Goal: Use online tool/utility: Utilize a website feature to perform a specific function

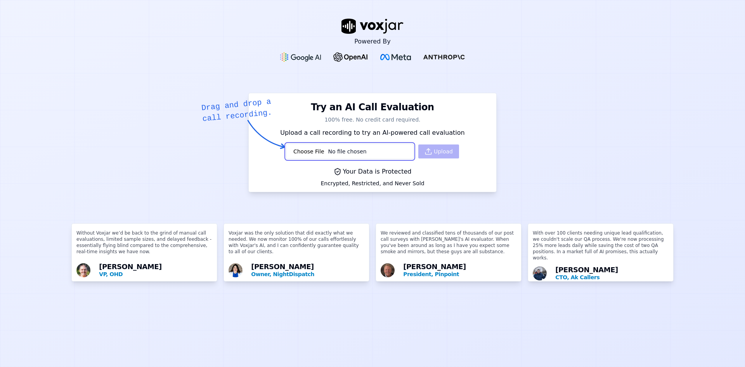
click at [303, 151] on input "file" at bounding box center [350, 152] width 128 height 16
type input "C:\fakepath\testcall.mp3"
click at [427, 152] on button "Upload" at bounding box center [438, 151] width 41 height 14
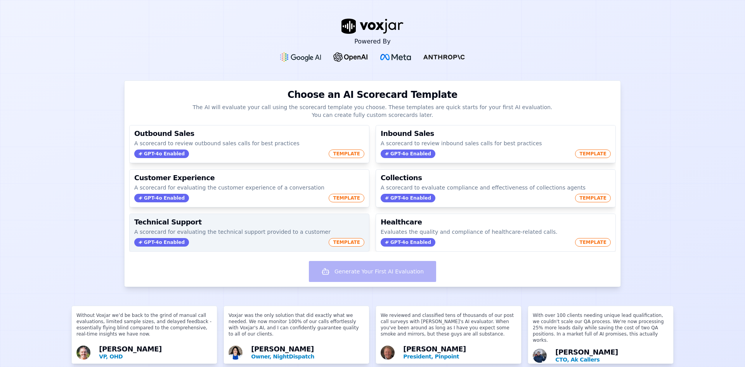
click at [240, 232] on p "A scorecard for evaluating the technical support provided to a customer" at bounding box center [249, 232] width 230 height 8
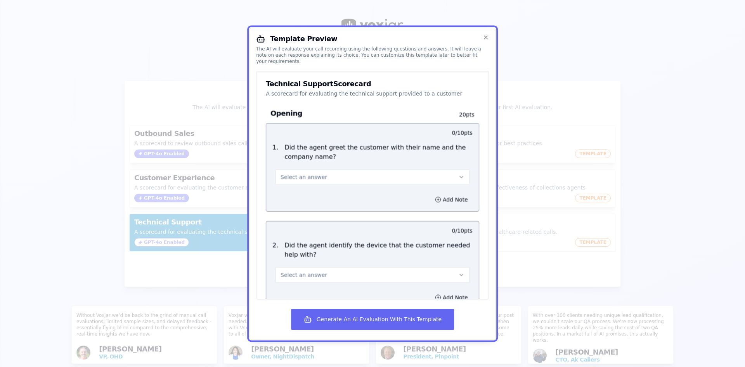
click at [331, 171] on button "Select an answer" at bounding box center [372, 177] width 194 height 16
click at [322, 188] on div "Yes" at bounding box center [369, 194] width 184 height 12
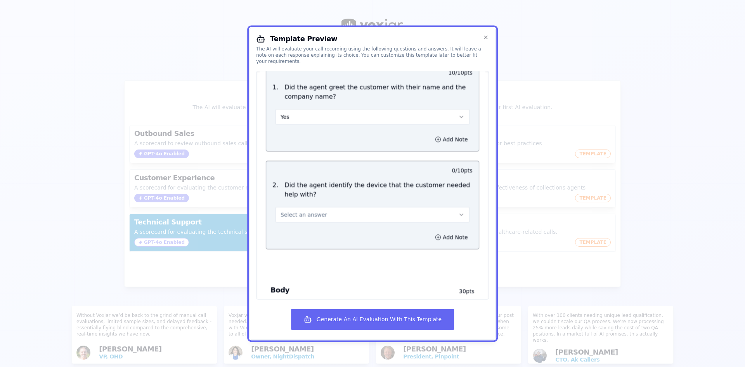
scroll to position [78, 0]
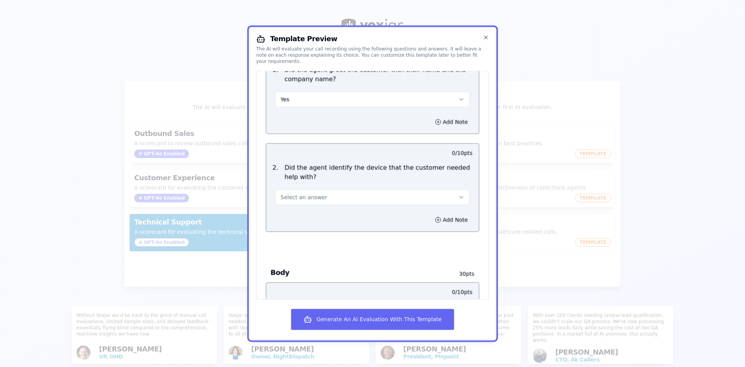
click at [336, 190] on button "Select an answer" at bounding box center [372, 197] width 194 height 16
click at [327, 209] on div "Yes" at bounding box center [369, 214] width 184 height 12
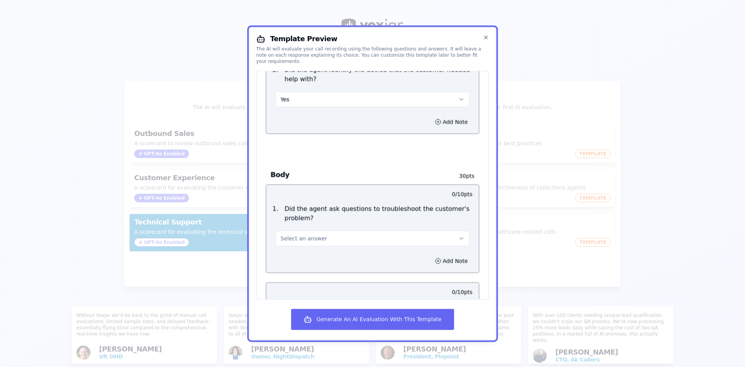
scroll to position [194, 0]
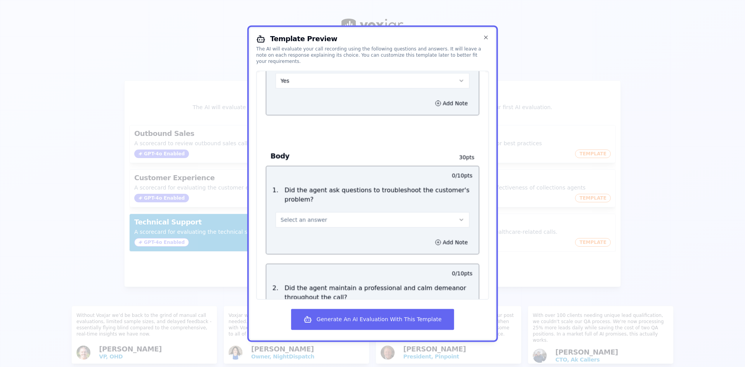
click at [353, 213] on button "Select an answer" at bounding box center [372, 220] width 194 height 16
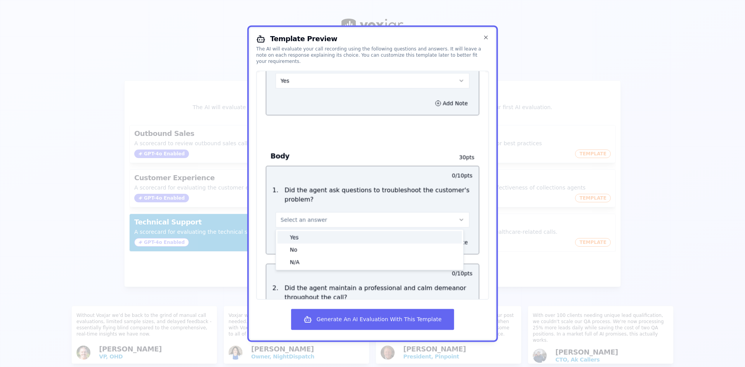
click at [332, 231] on div "Yes" at bounding box center [369, 237] width 184 height 12
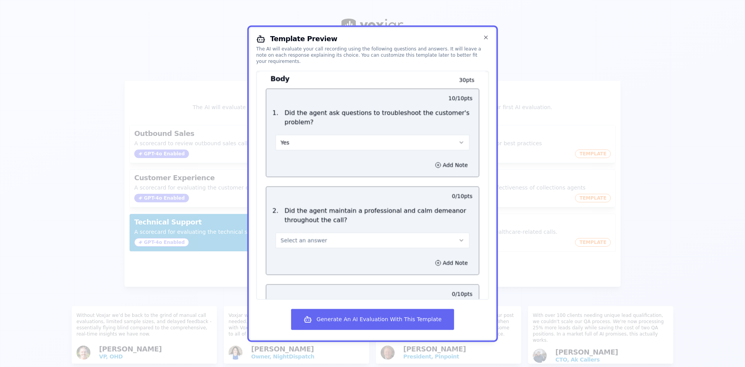
scroll to position [271, 0]
click at [353, 232] on button "Select an answer" at bounding box center [372, 240] width 194 height 16
click at [342, 253] on div "Yes" at bounding box center [369, 257] width 184 height 12
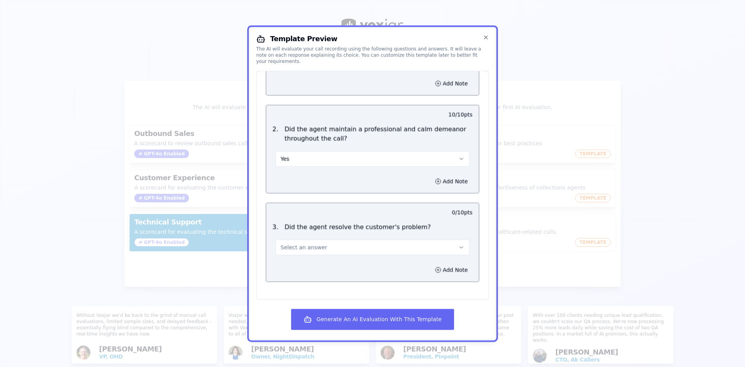
scroll to position [363, 0]
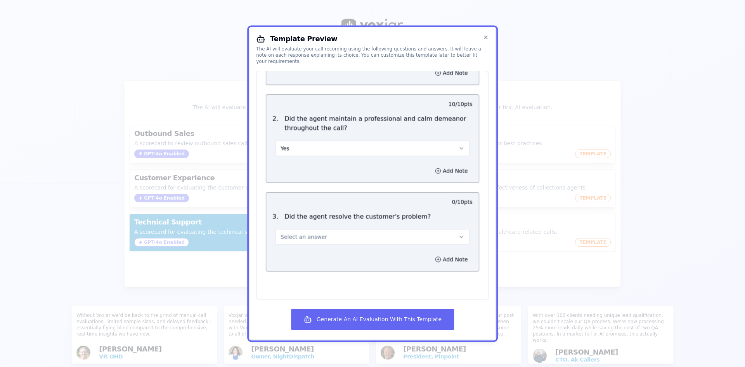
click at [383, 233] on button "Select an answer" at bounding box center [372, 237] width 194 height 16
drag, startPoint x: 350, startPoint y: 252, endPoint x: 372, endPoint y: 244, distance: 23.3
click at [350, 252] on div "Yes" at bounding box center [369, 254] width 184 height 12
click at [387, 320] on button "Generate An AI Evaluation With This Template" at bounding box center [372, 318] width 163 height 21
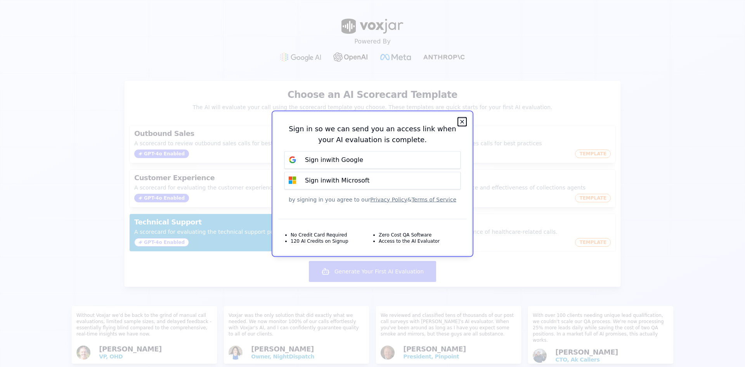
click at [463, 121] on icon "button" at bounding box center [462, 121] width 6 height 6
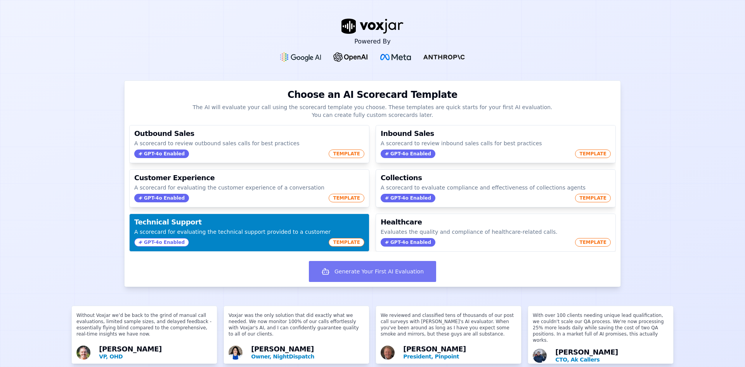
click at [396, 279] on button "Generate Your First AI Evaluation" at bounding box center [372, 271] width 127 height 21
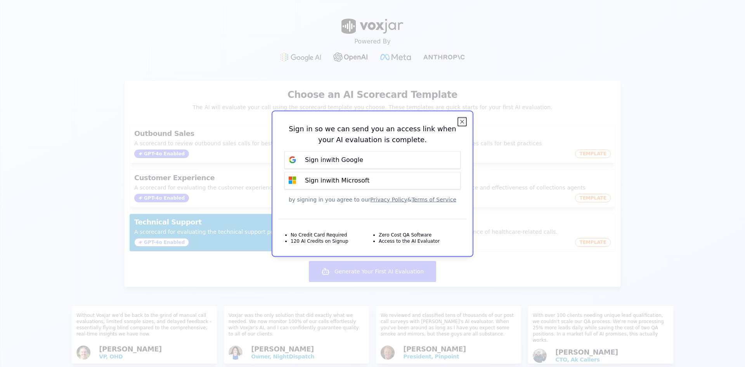
click at [459, 124] on icon "button" at bounding box center [462, 121] width 6 height 6
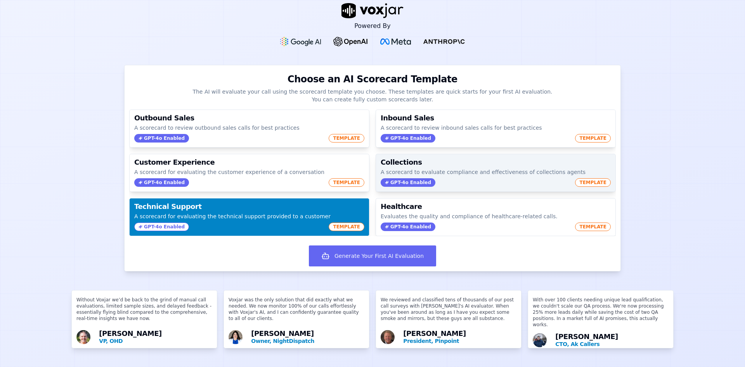
scroll to position [6, 0]
